Goal: Task Accomplishment & Management: Complete application form

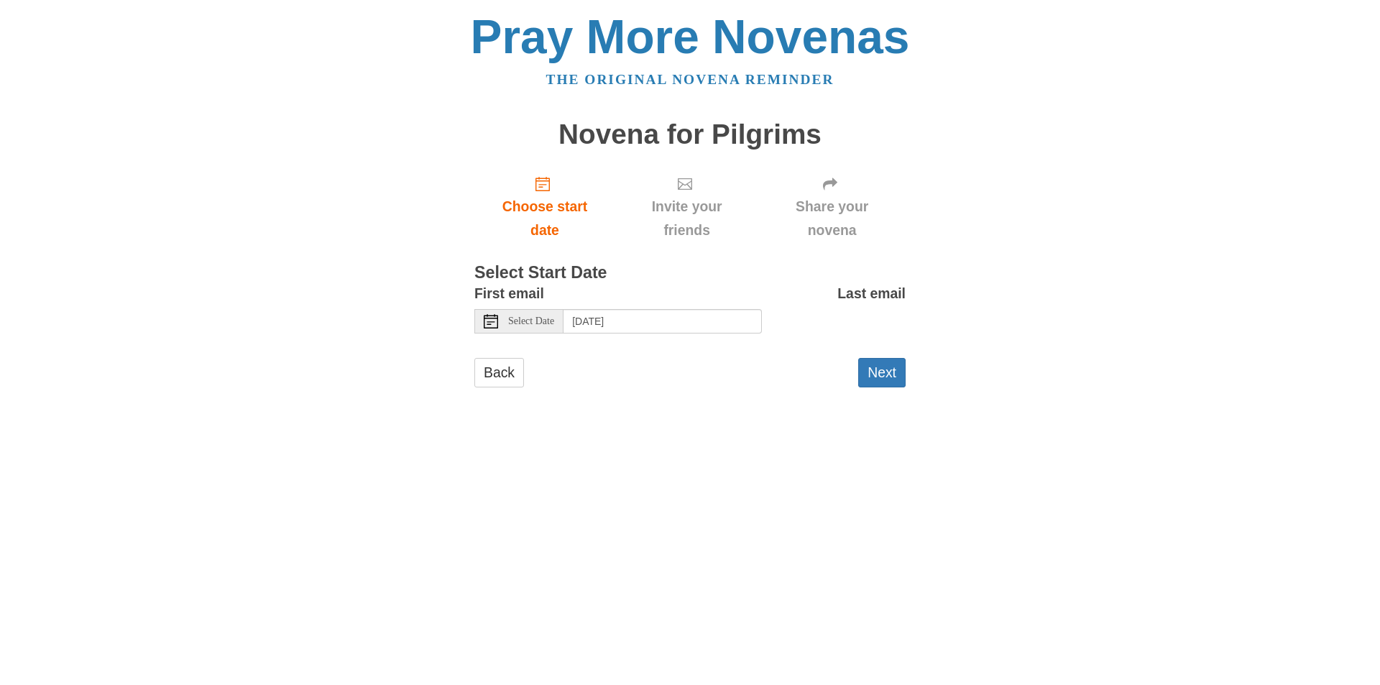
click at [490, 328] on icon at bounding box center [491, 321] width 14 height 14
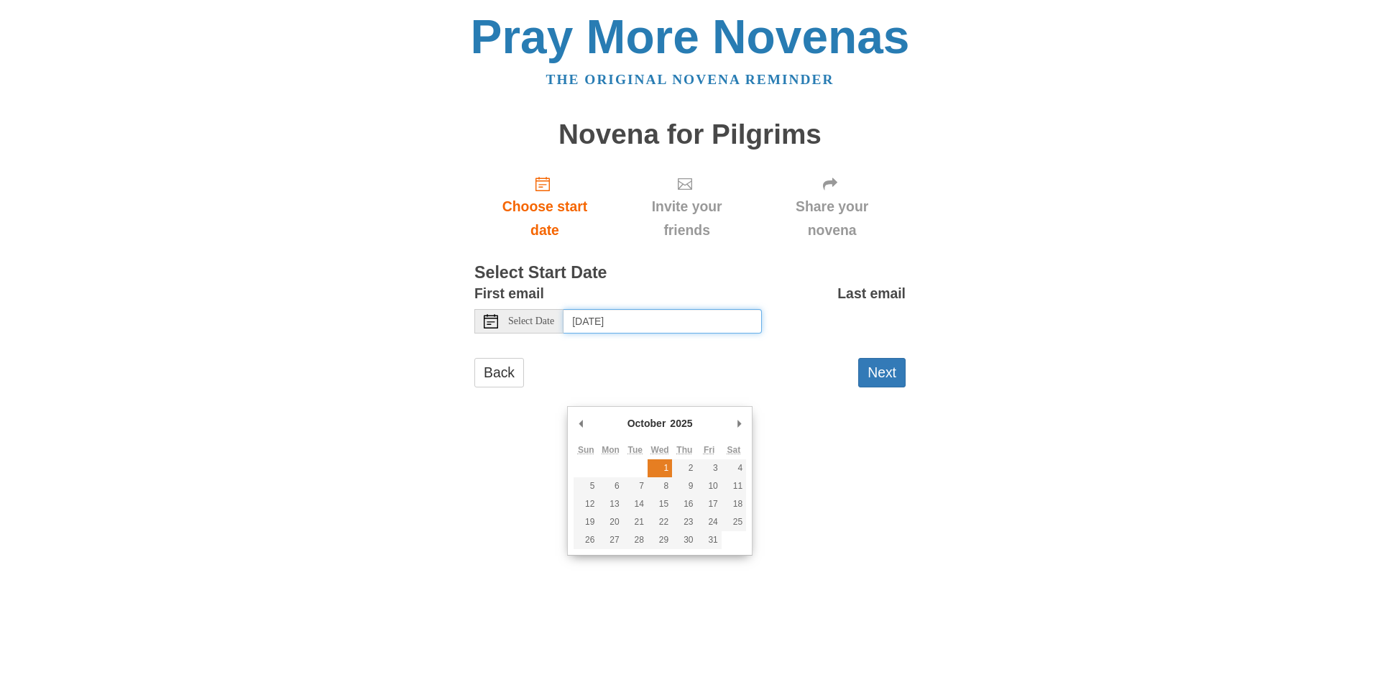
type input "Wednesday, October 1st"
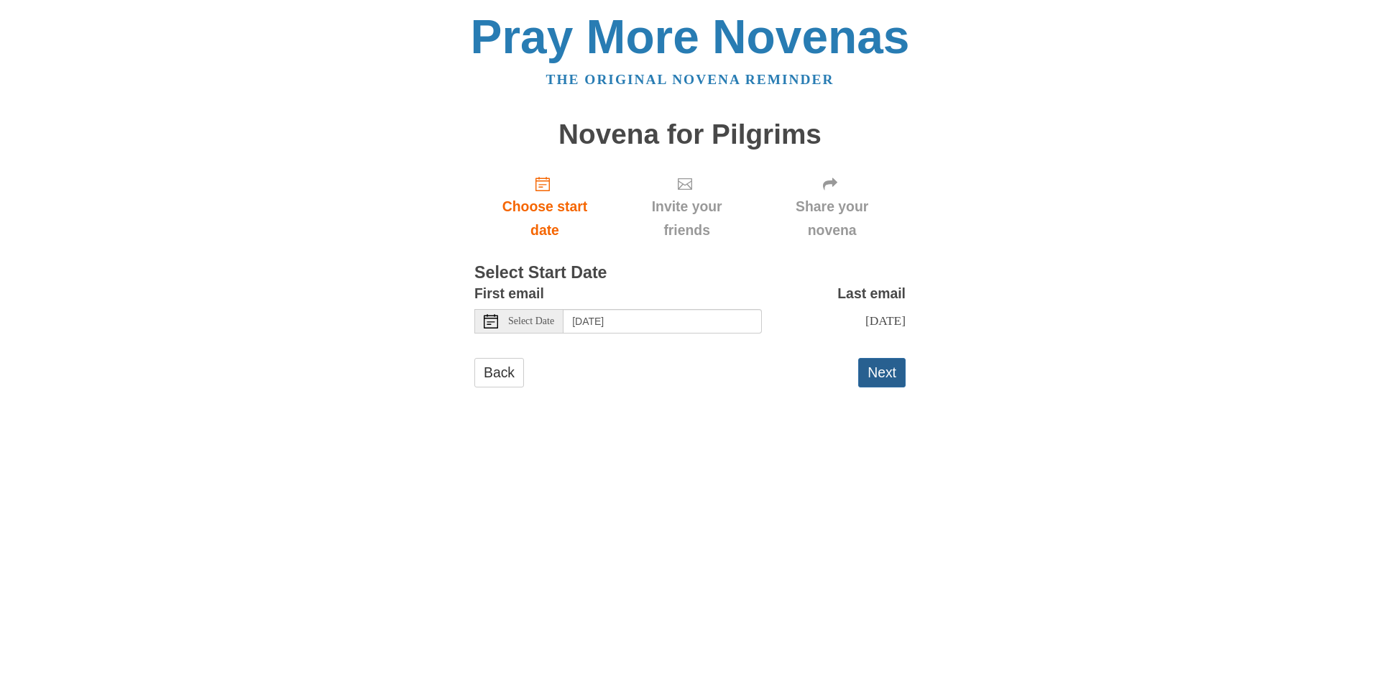
click at [879, 387] on button "Next" at bounding box center [881, 372] width 47 height 29
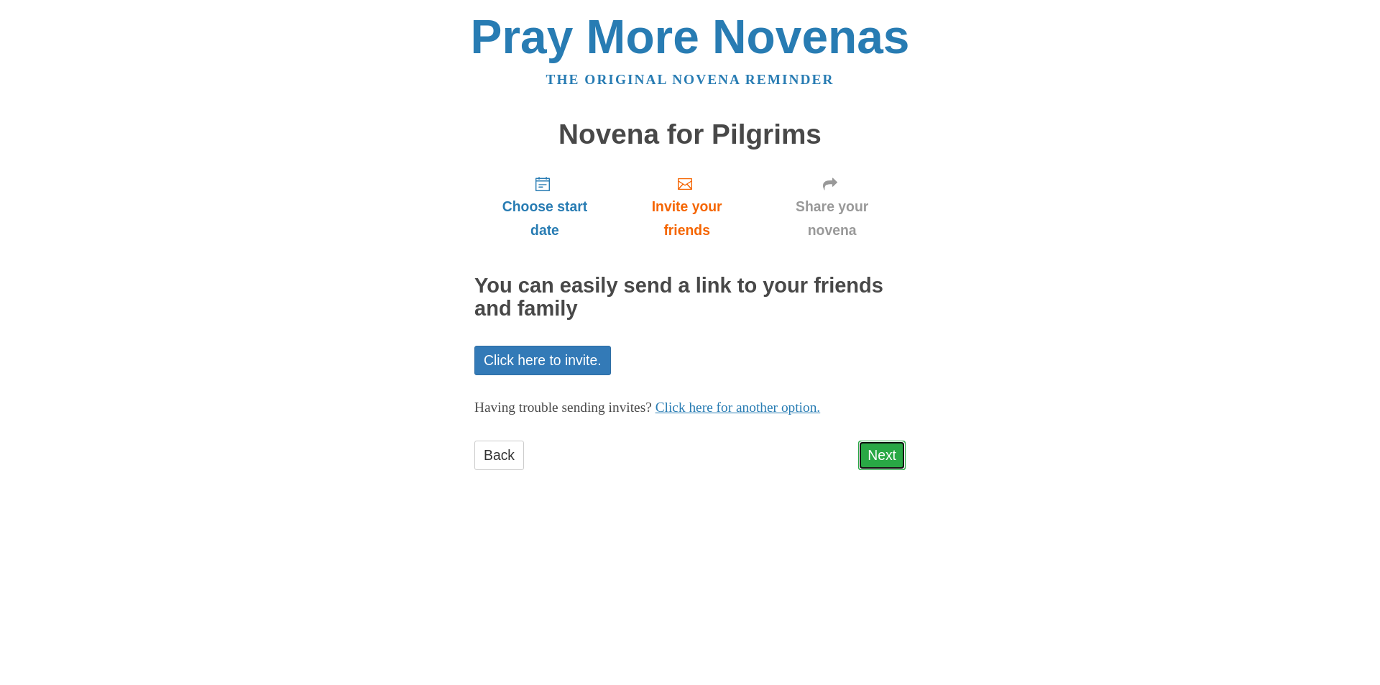
click at [880, 470] on link "Next" at bounding box center [881, 455] width 47 height 29
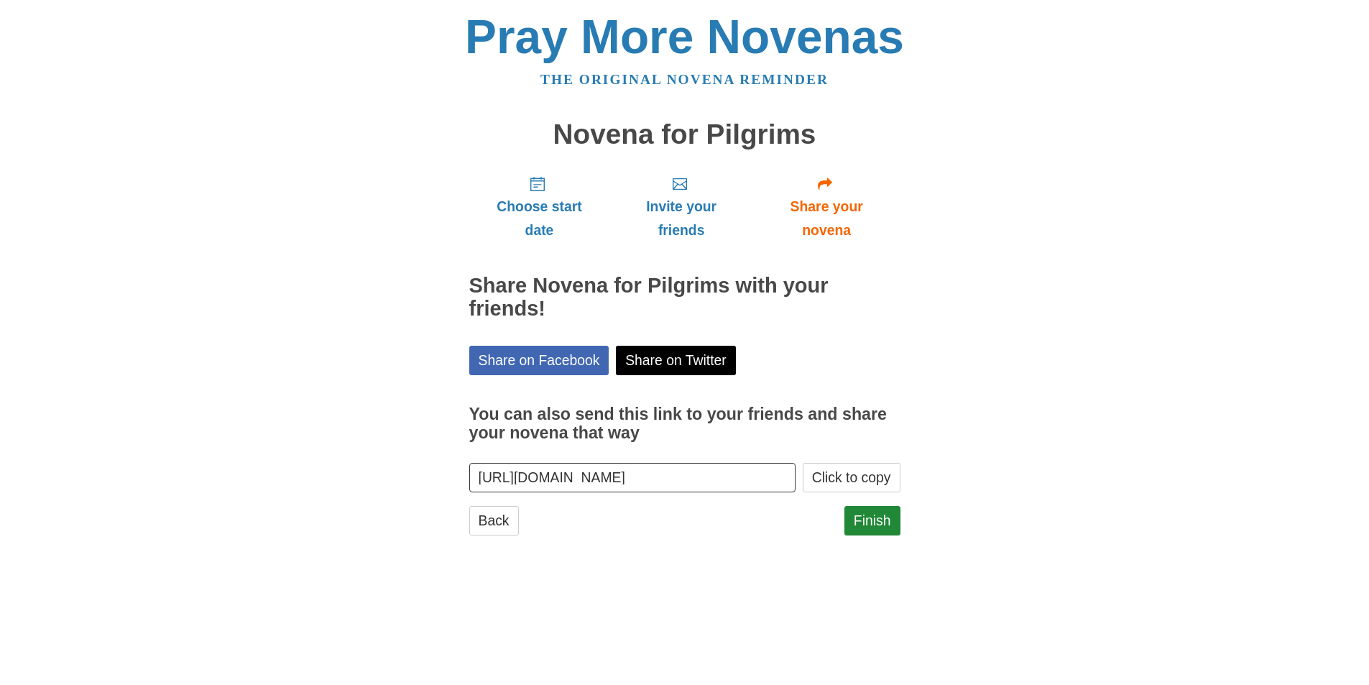
scroll to position [24, 0]
click at [872, 535] on link "Finish" at bounding box center [872, 520] width 56 height 29
